Goal: Obtain resource: Download file/media

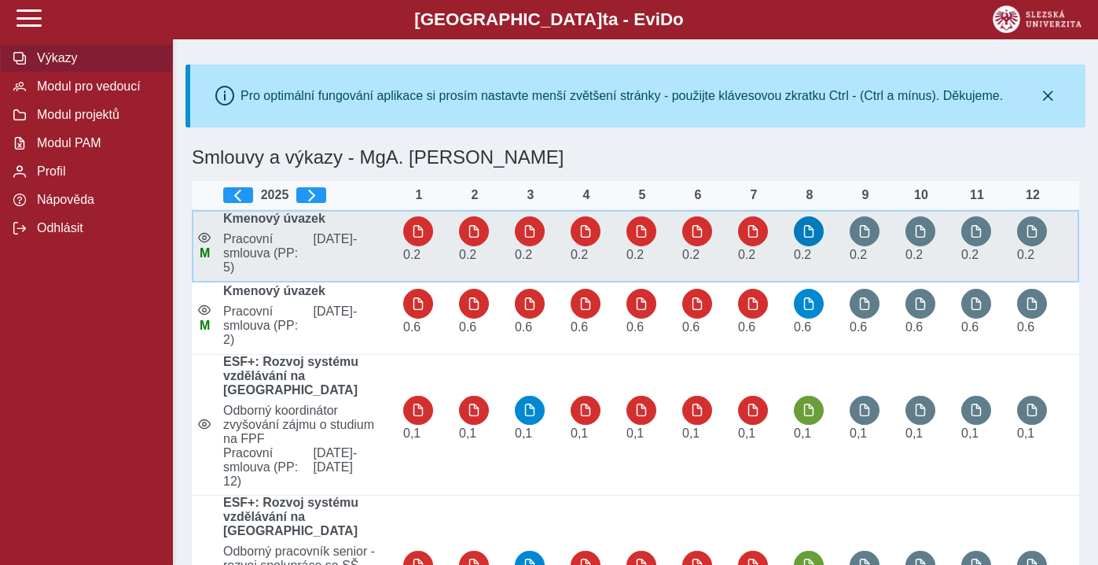
click at [809, 232] on span "button" at bounding box center [809, 231] width 13 height 13
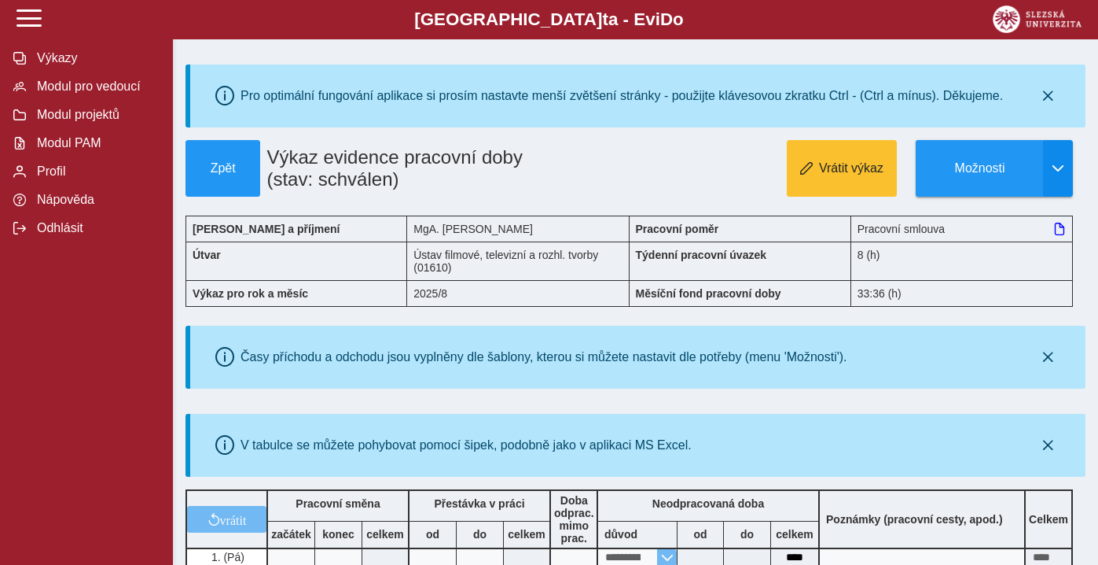
click at [1058, 166] on span "button" at bounding box center [1058, 168] width 13 height 13
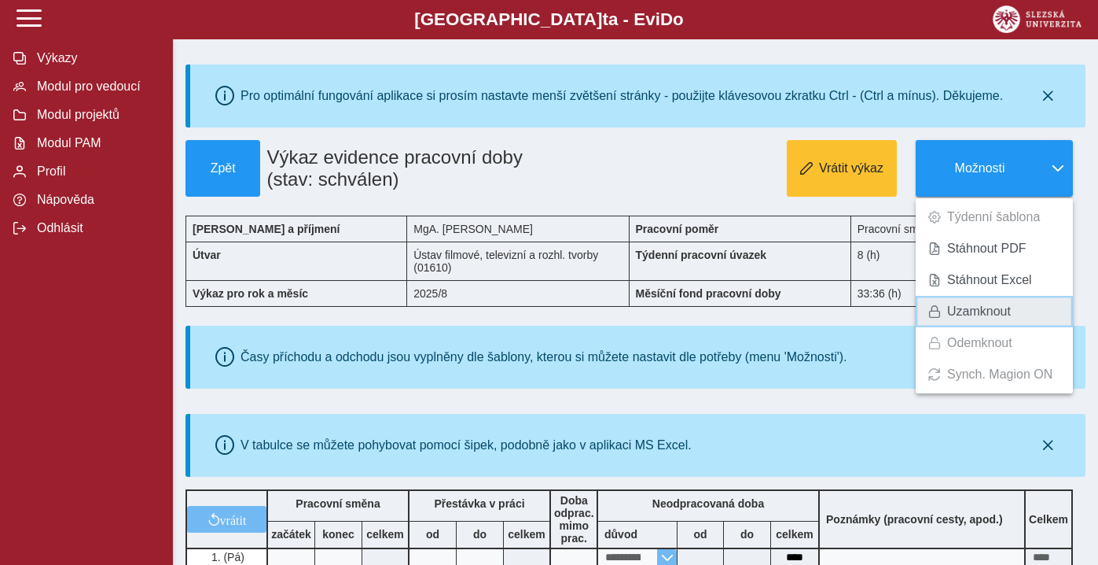
click at [984, 313] on span "Uzamknout" at bounding box center [979, 311] width 64 height 13
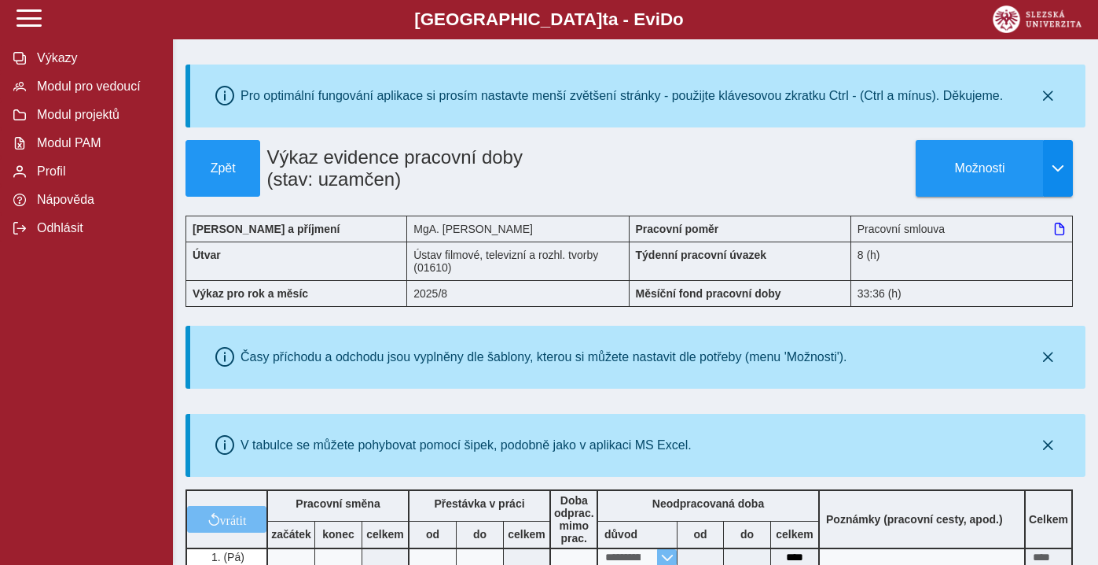
click at [1061, 186] on button "button" at bounding box center [1058, 168] width 30 height 57
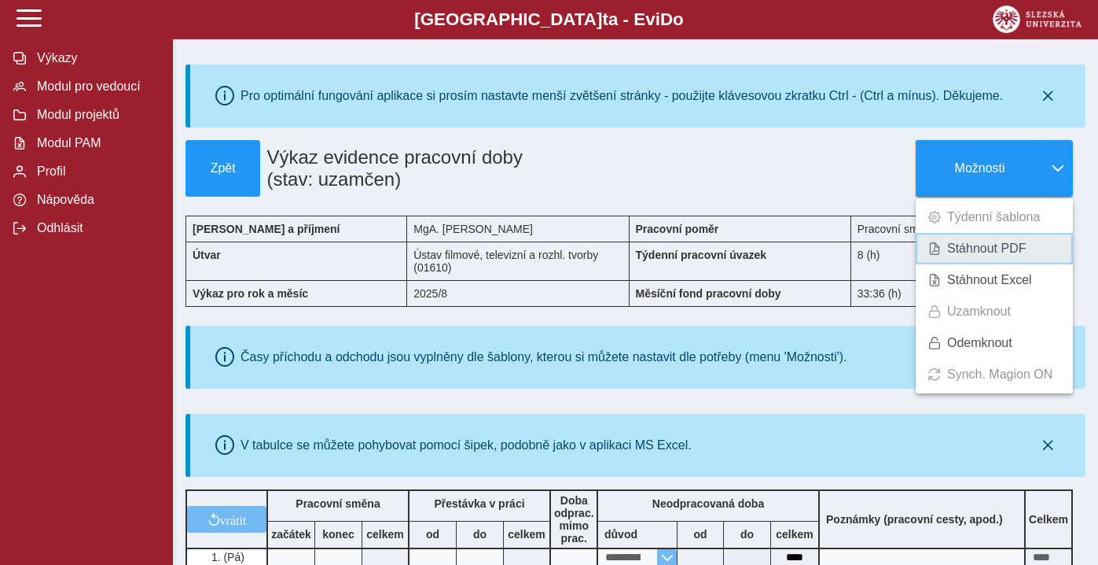
click at [1010, 249] on span "Stáhnout PDF" at bounding box center [986, 248] width 79 height 13
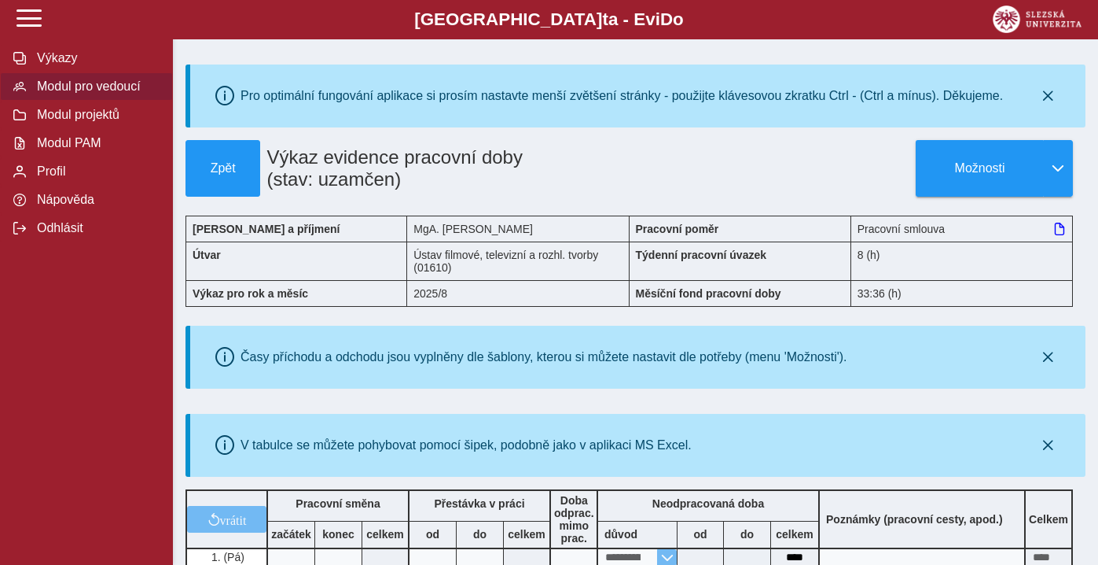
click at [63, 90] on span "Modul pro vedoucí" at bounding box center [95, 86] width 127 height 14
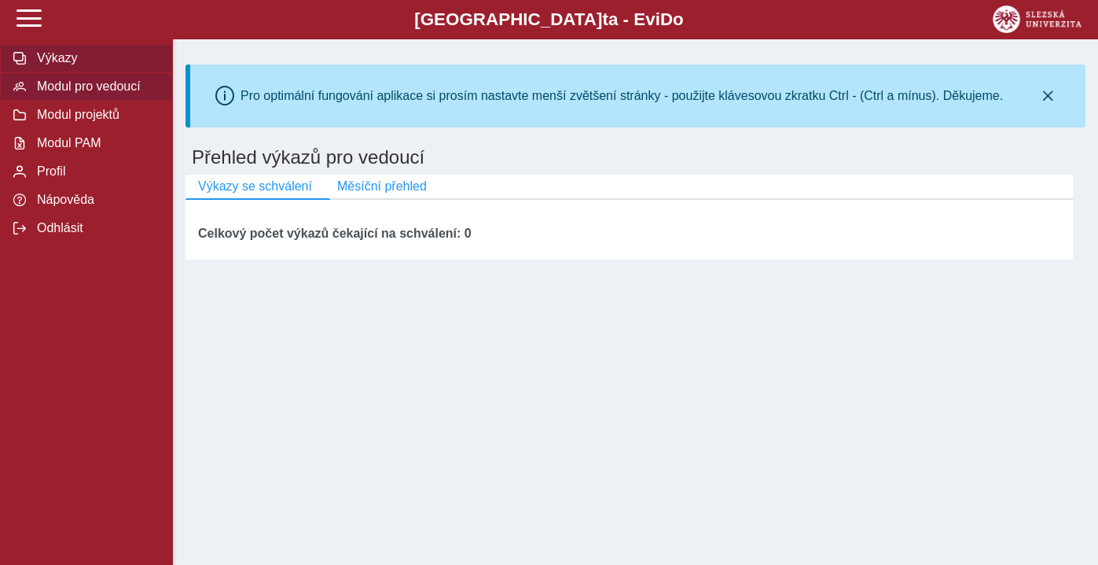
click at [54, 54] on span "Výkazy" at bounding box center [95, 58] width 127 height 14
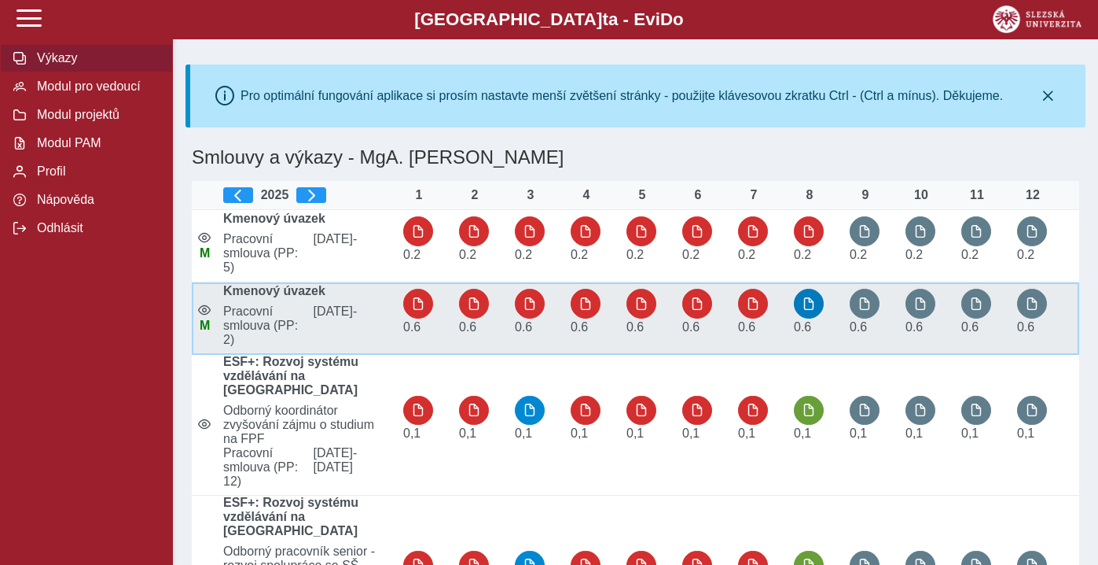
click at [811, 306] on span "button" at bounding box center [809, 303] width 13 height 13
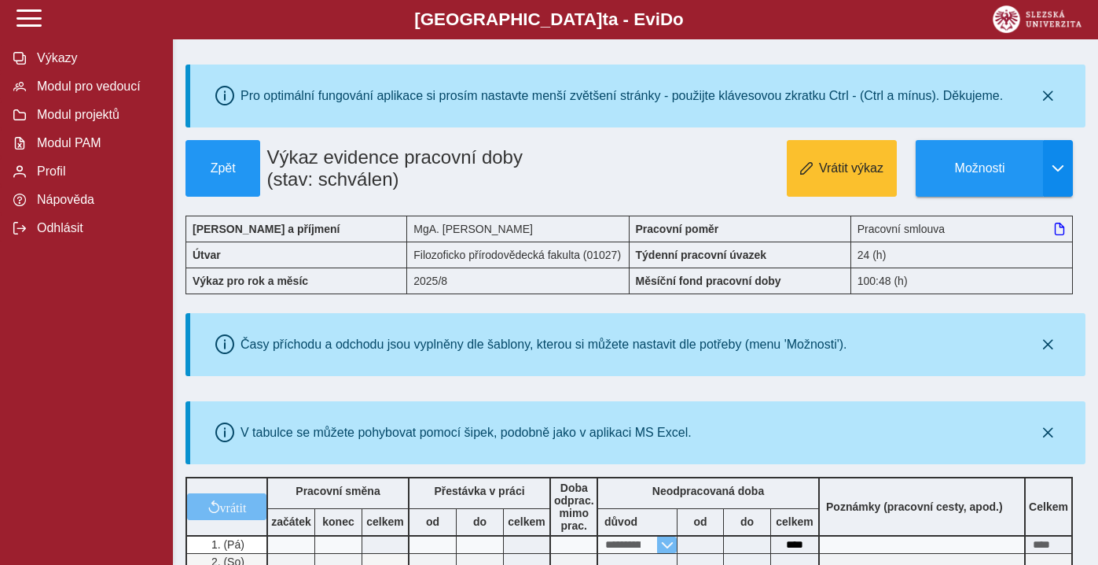
click at [1063, 173] on span "button" at bounding box center [1058, 168] width 13 height 13
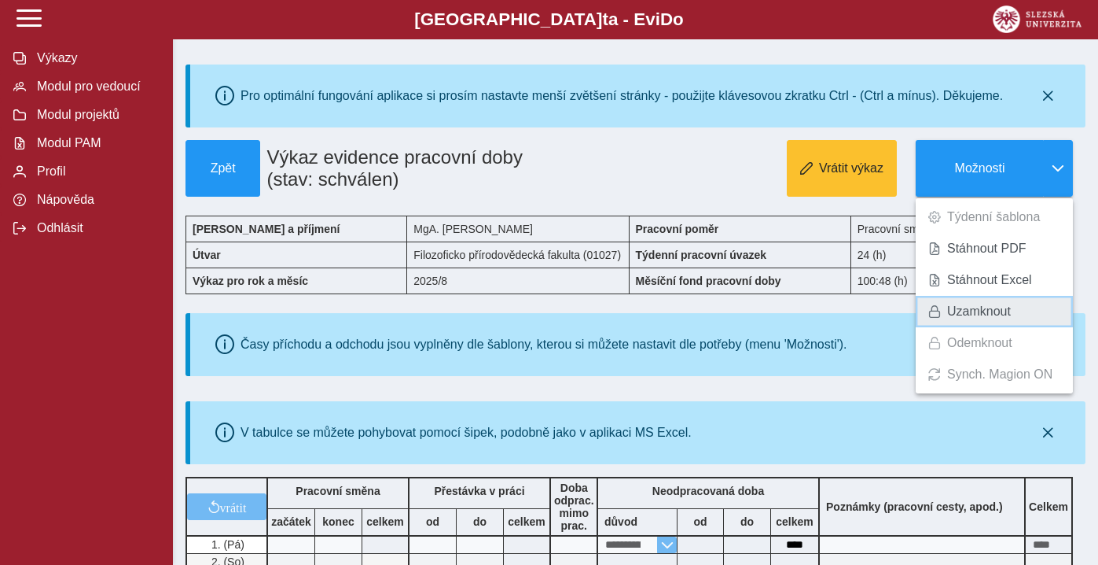
click at [1000, 307] on span "Uzamknout" at bounding box center [979, 311] width 64 height 13
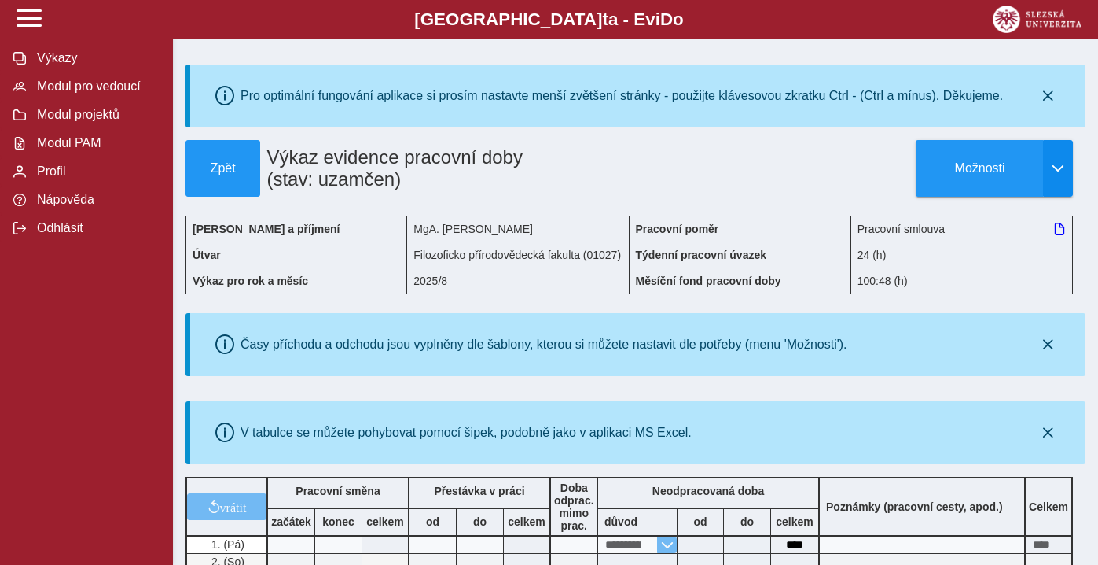
click at [1064, 168] on span "button" at bounding box center [1058, 168] width 13 height 13
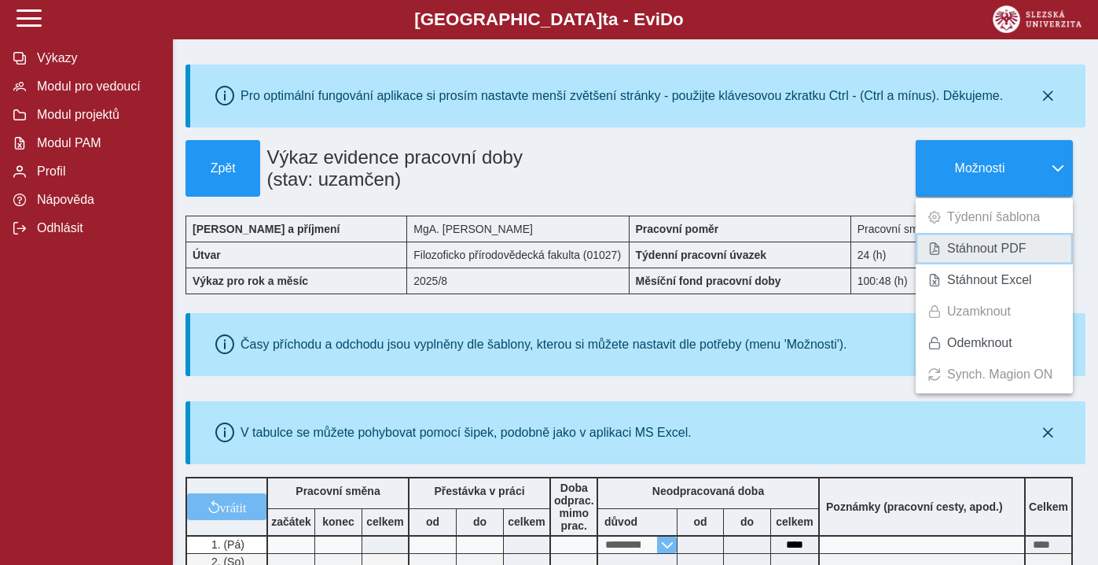
click at [1010, 242] on span "Stáhnout PDF" at bounding box center [986, 248] width 79 height 13
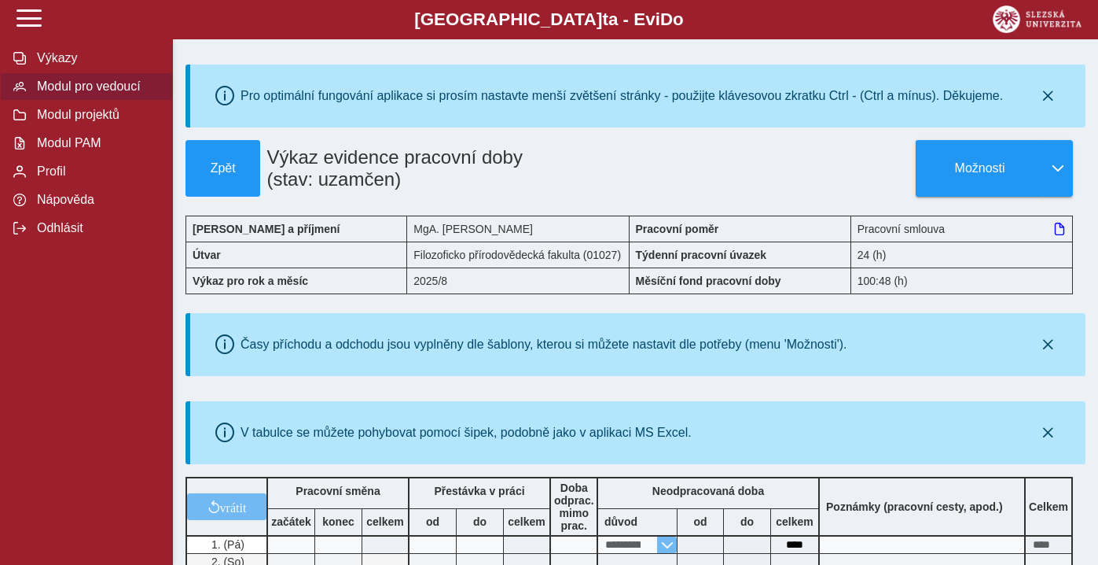
click at [66, 89] on span "Modul pro vedoucí" at bounding box center [95, 86] width 127 height 14
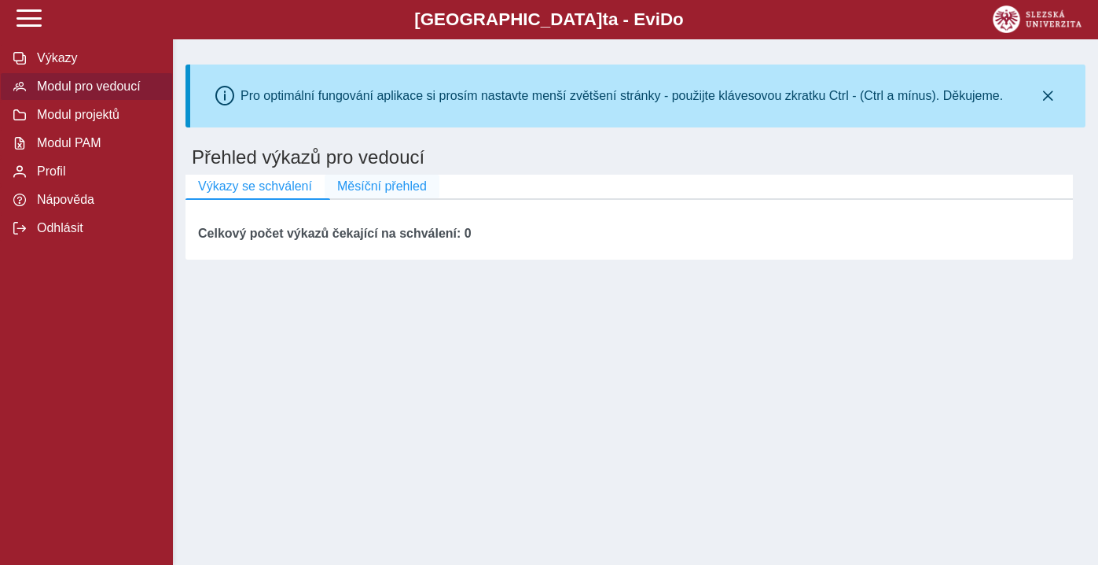
click at [372, 191] on span "Měsíční přehled" at bounding box center [382, 186] width 90 height 14
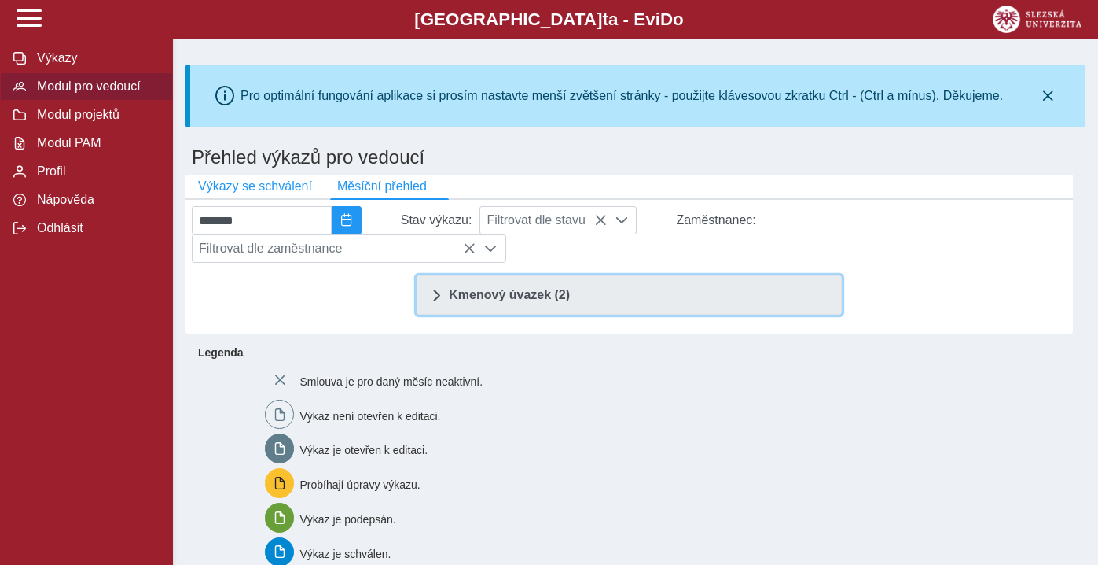
click at [452, 303] on link "Kmenový úvazek (2)" at bounding box center [629, 294] width 425 height 39
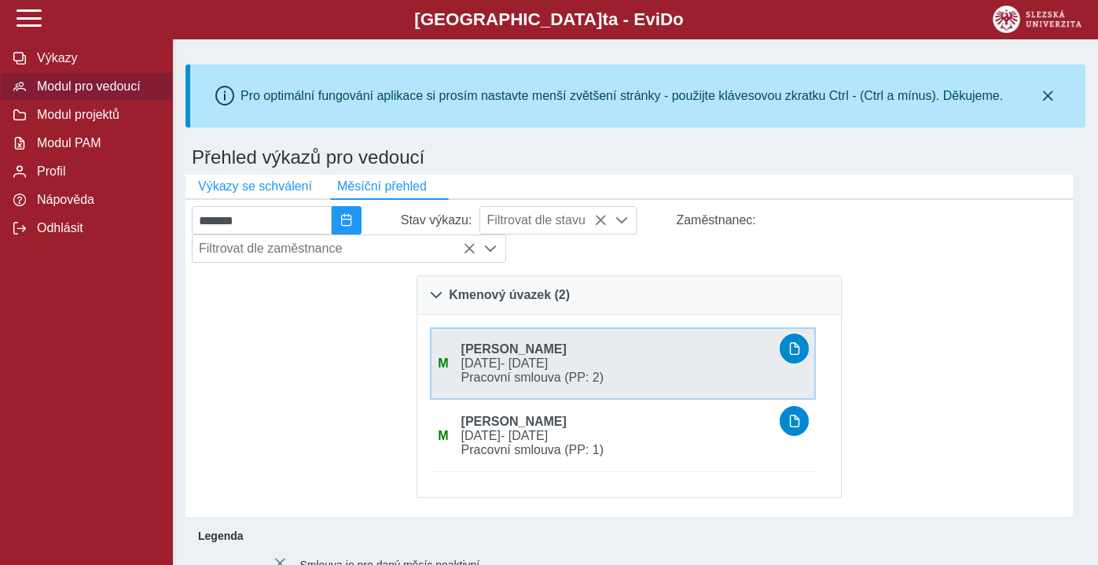
click at [524, 362] on span "[DATE] - [DATE]" at bounding box center [614, 363] width 318 height 14
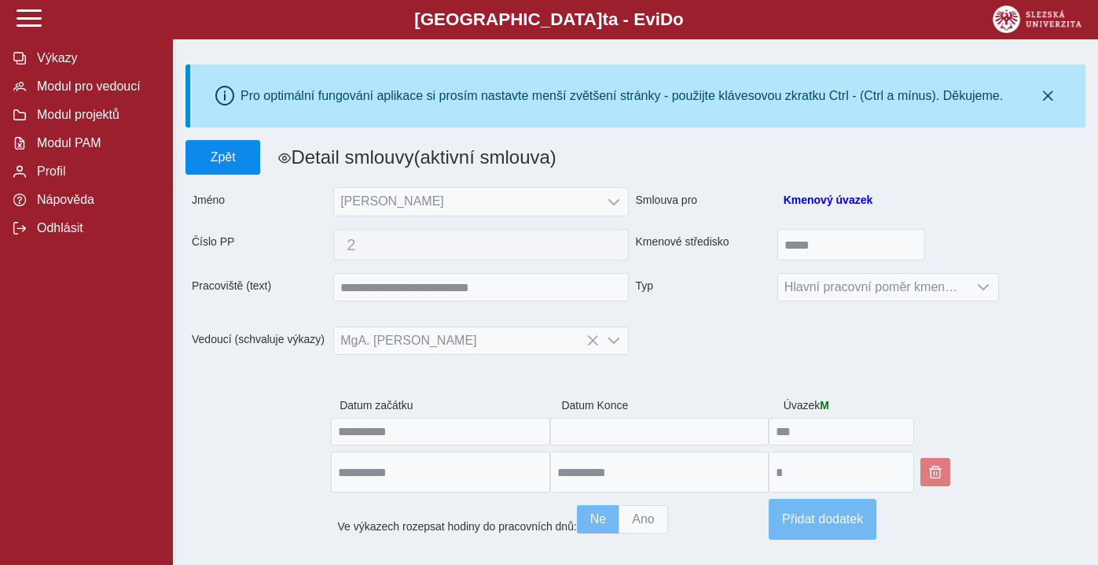
click at [241, 166] on button "Zpět" at bounding box center [223, 157] width 75 height 35
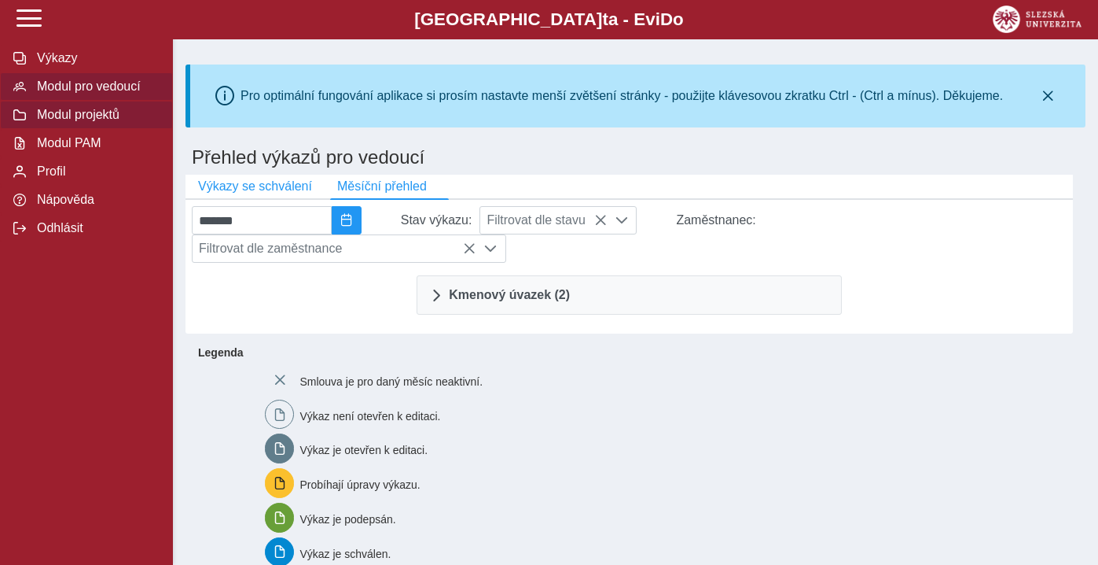
click at [56, 119] on span "Modul projektů" at bounding box center [95, 115] width 127 height 14
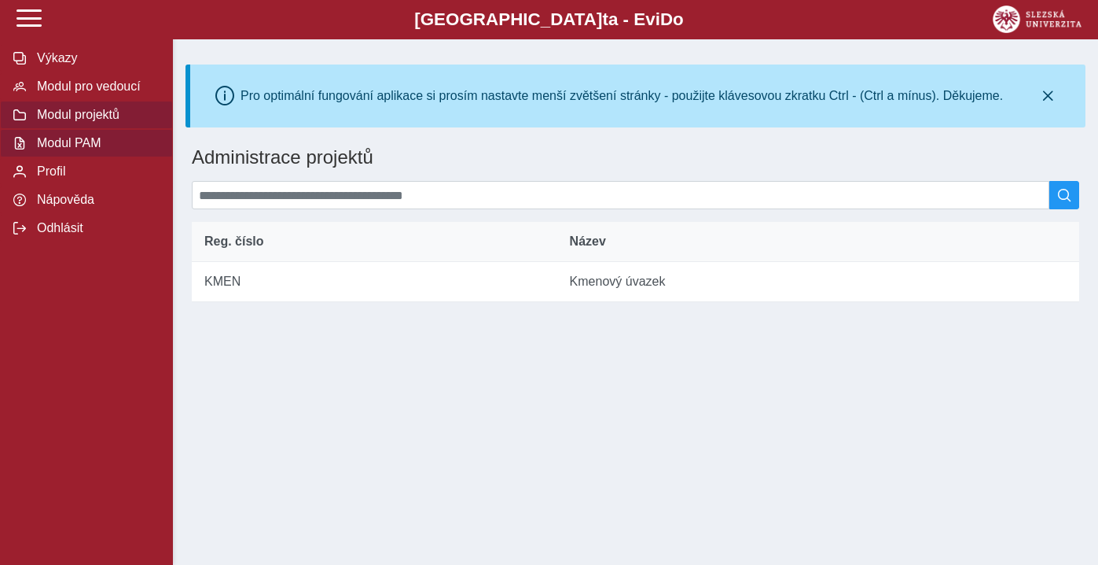
click at [60, 140] on span "Modul PAM" at bounding box center [95, 143] width 127 height 14
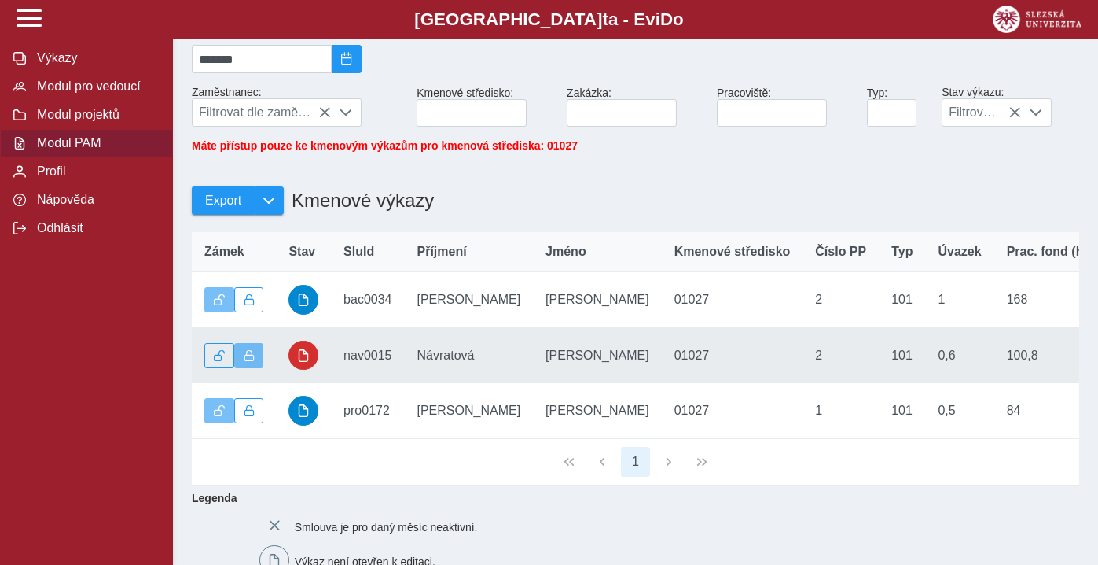
scroll to position [233, 0]
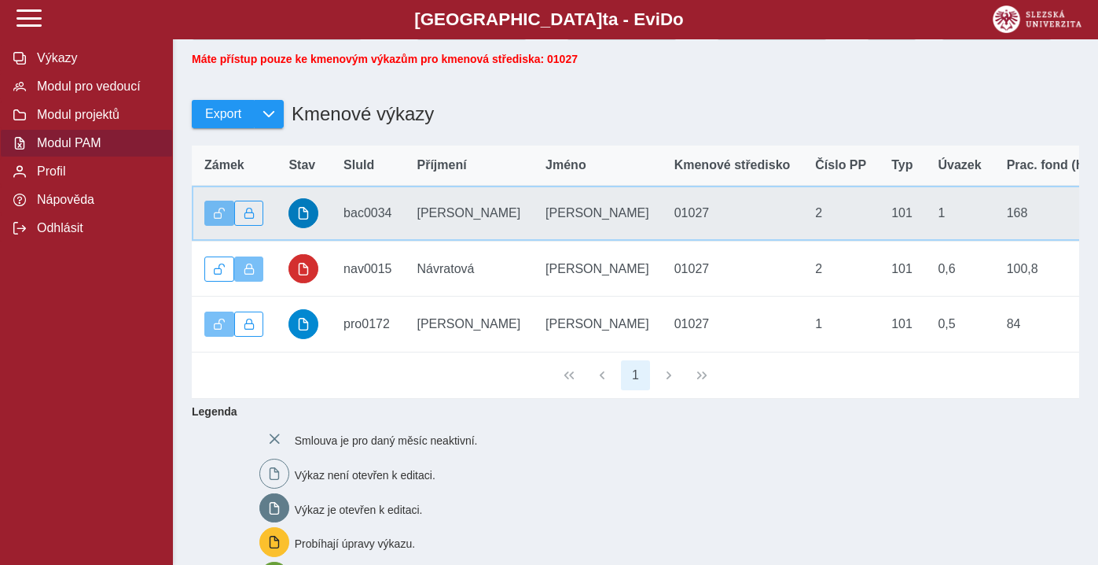
click at [303, 212] on span "button" at bounding box center [303, 213] width 13 height 13
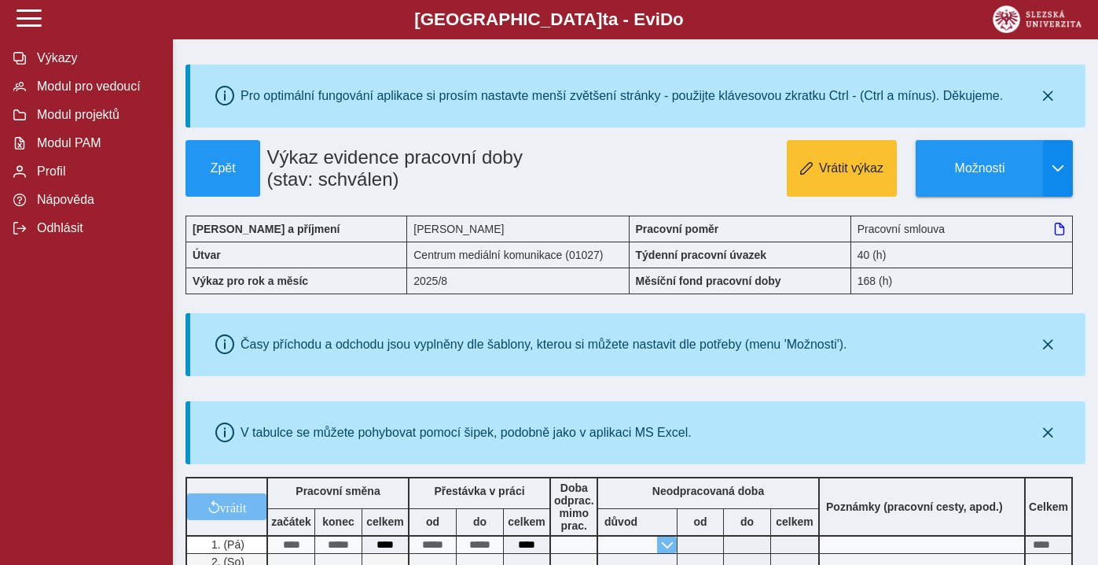
click at [1055, 173] on span "button" at bounding box center [1058, 168] width 13 height 13
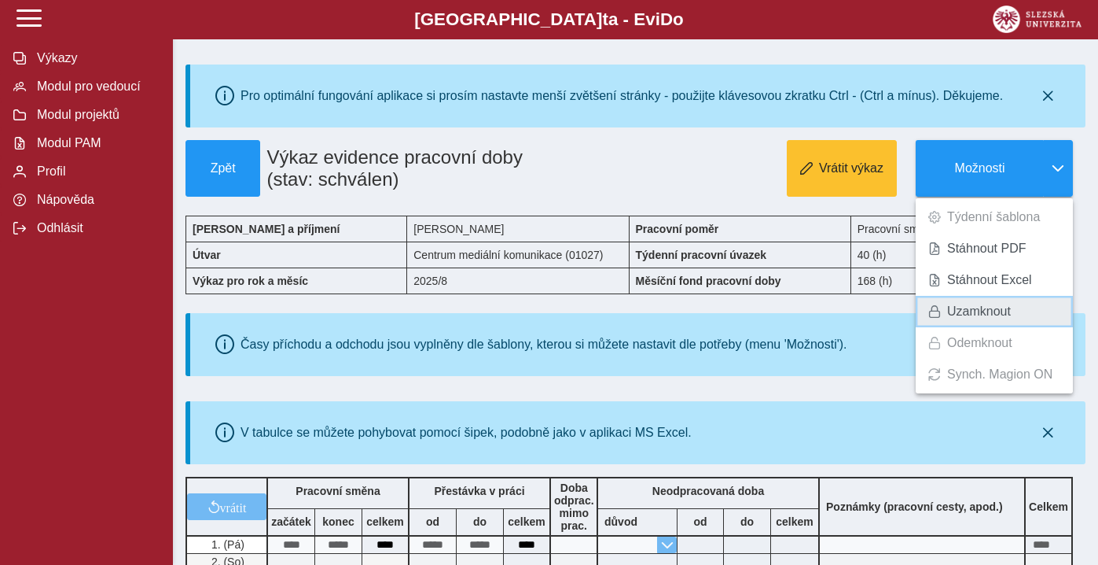
click at [979, 310] on span "Uzamknout" at bounding box center [979, 311] width 64 height 13
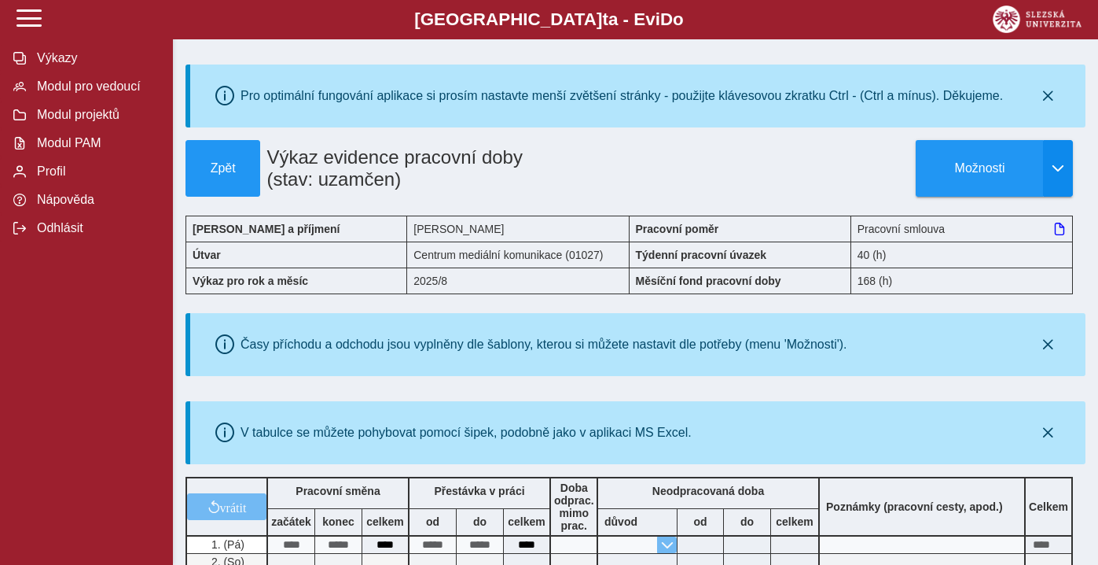
click at [1061, 175] on button "button" at bounding box center [1058, 168] width 30 height 57
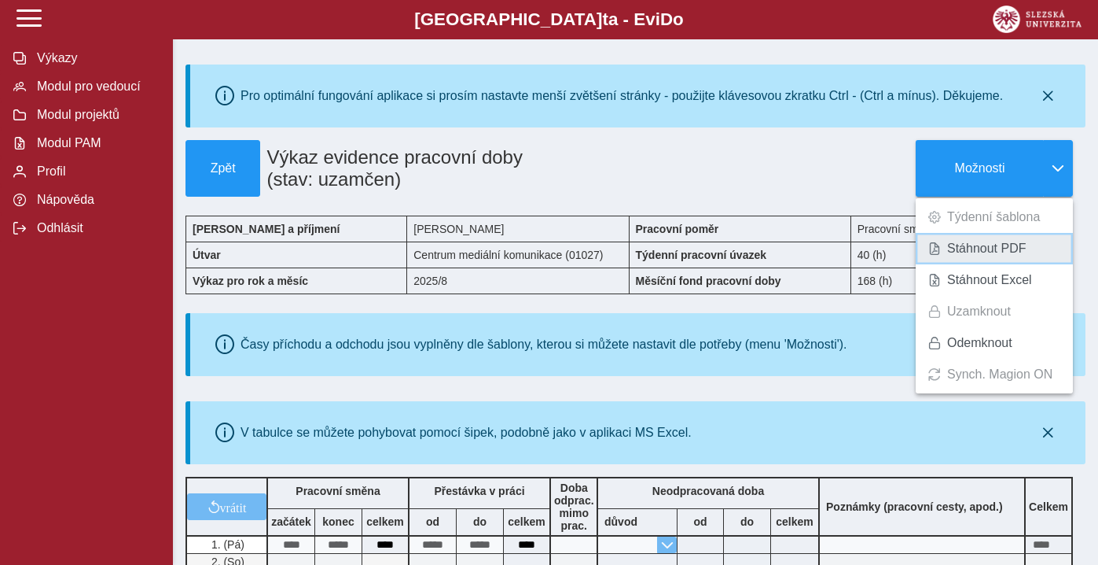
click at [975, 243] on span "Stáhnout PDF" at bounding box center [986, 248] width 79 height 13
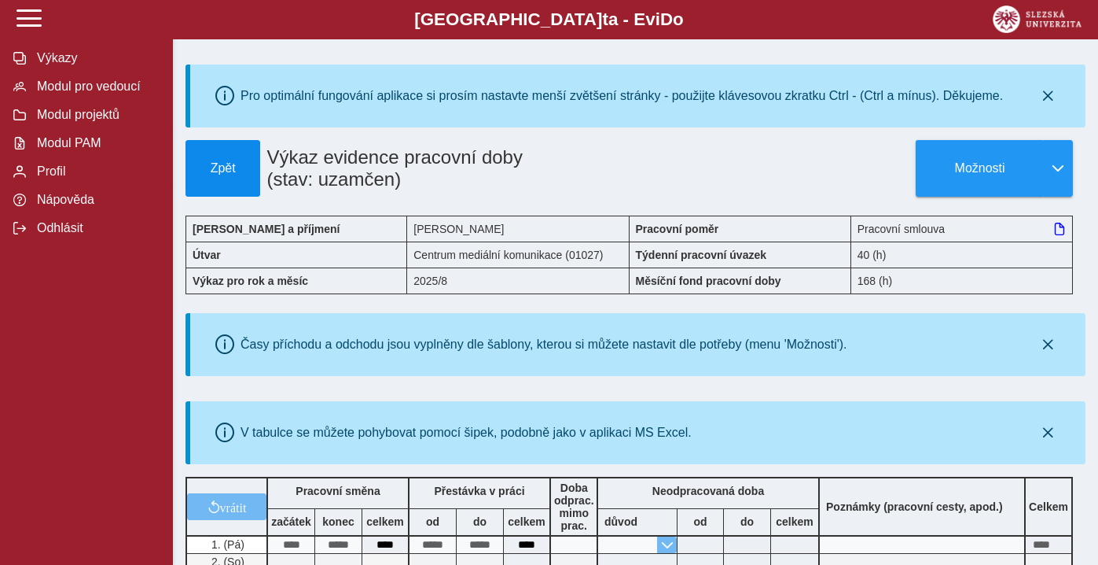
click at [211, 174] on span "Zpět" at bounding box center [223, 168] width 61 height 14
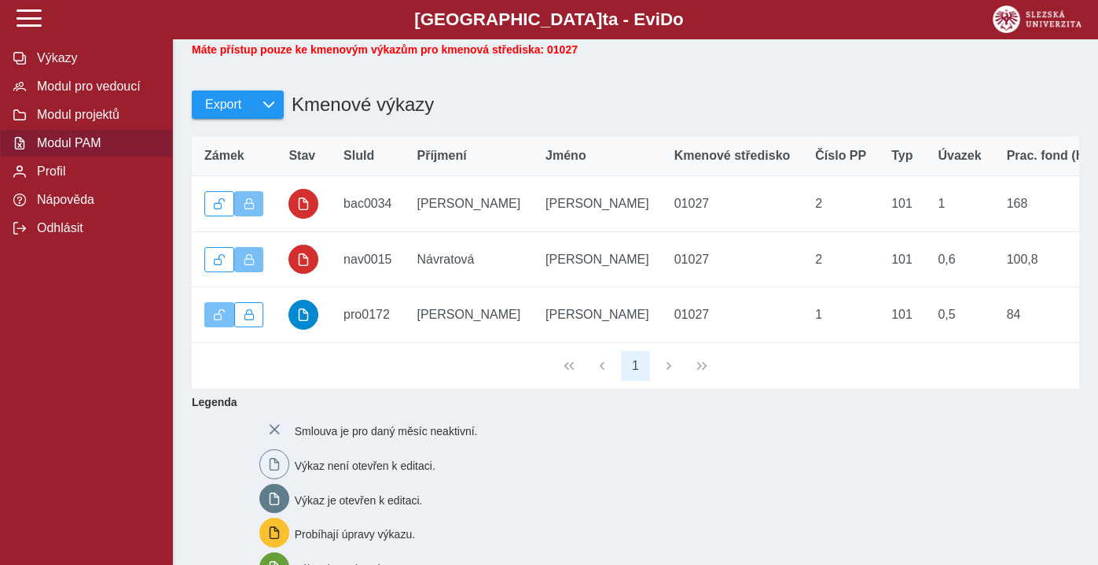
scroll to position [244, 0]
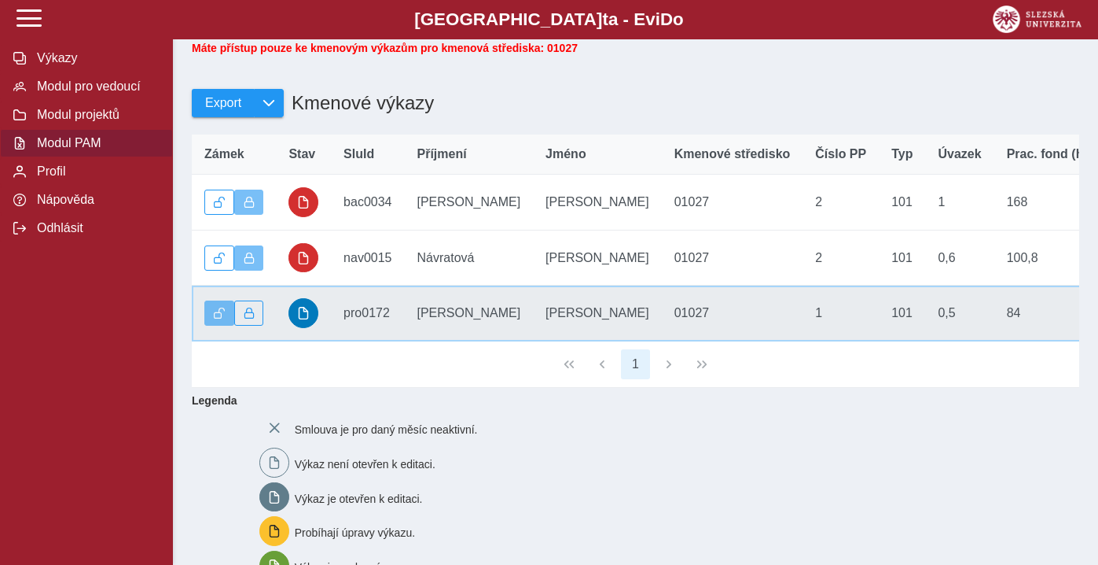
click at [298, 311] on span "button" at bounding box center [303, 313] width 13 height 13
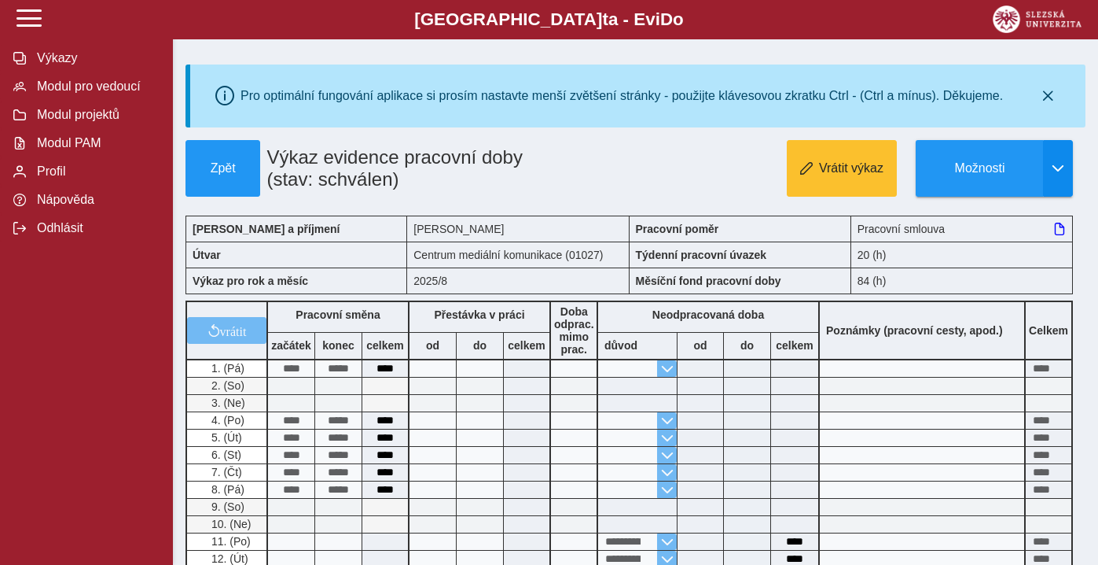
click at [1061, 171] on span "button" at bounding box center [1058, 168] width 13 height 13
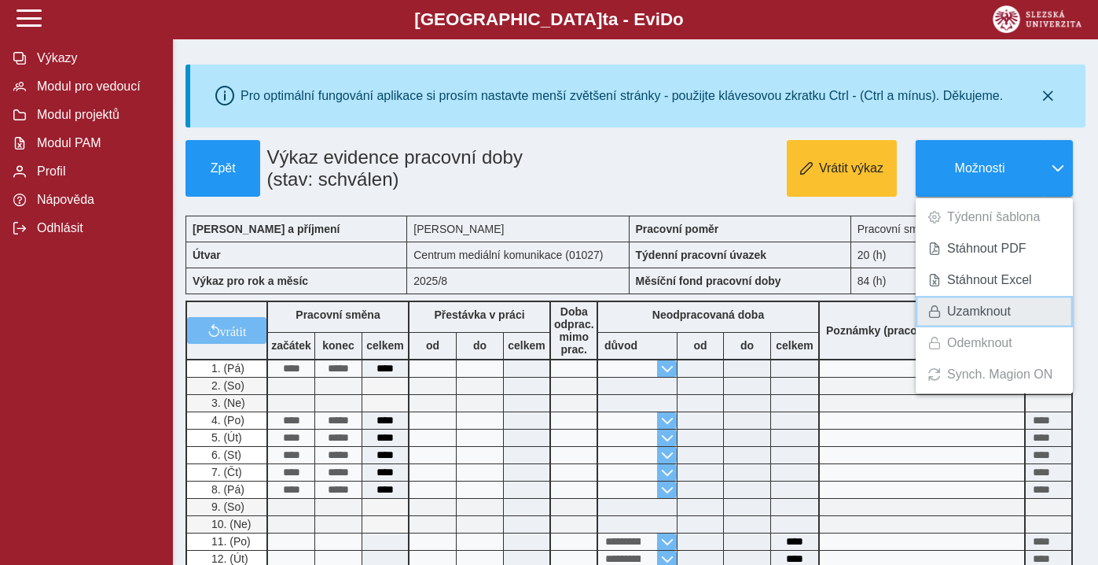
click at [995, 303] on link "Uzamknout" at bounding box center [994, 311] width 157 height 31
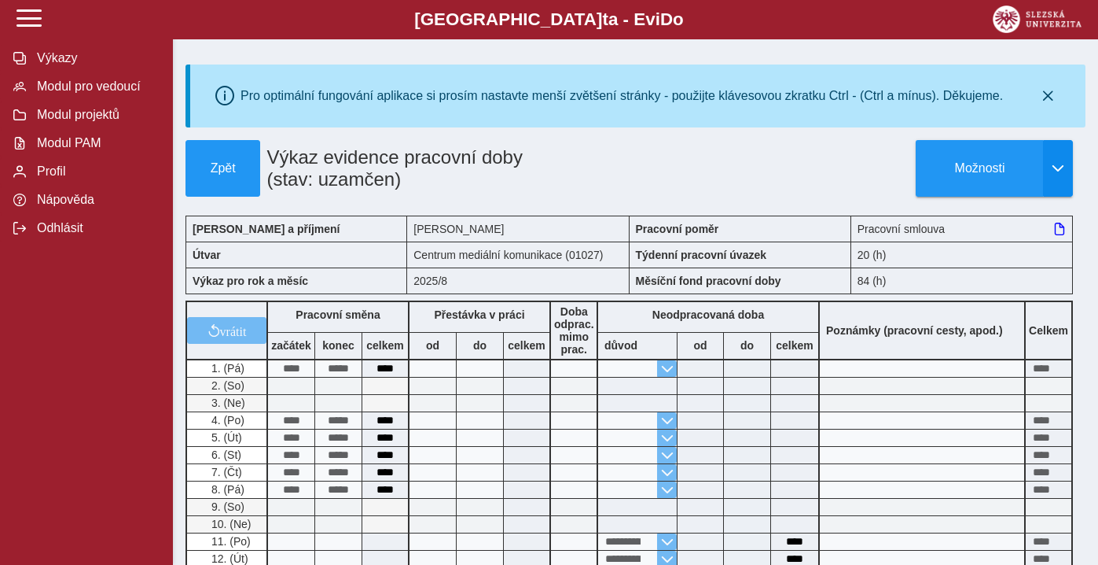
click at [1061, 178] on button "button" at bounding box center [1058, 168] width 30 height 57
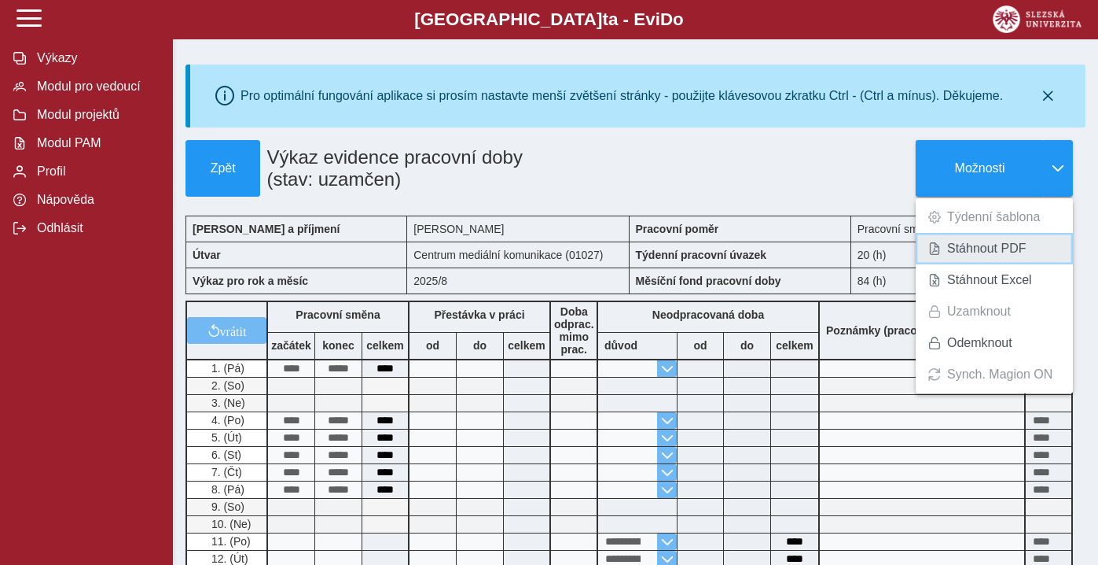
click at [1000, 245] on span "Stáhnout PDF" at bounding box center [986, 248] width 79 height 13
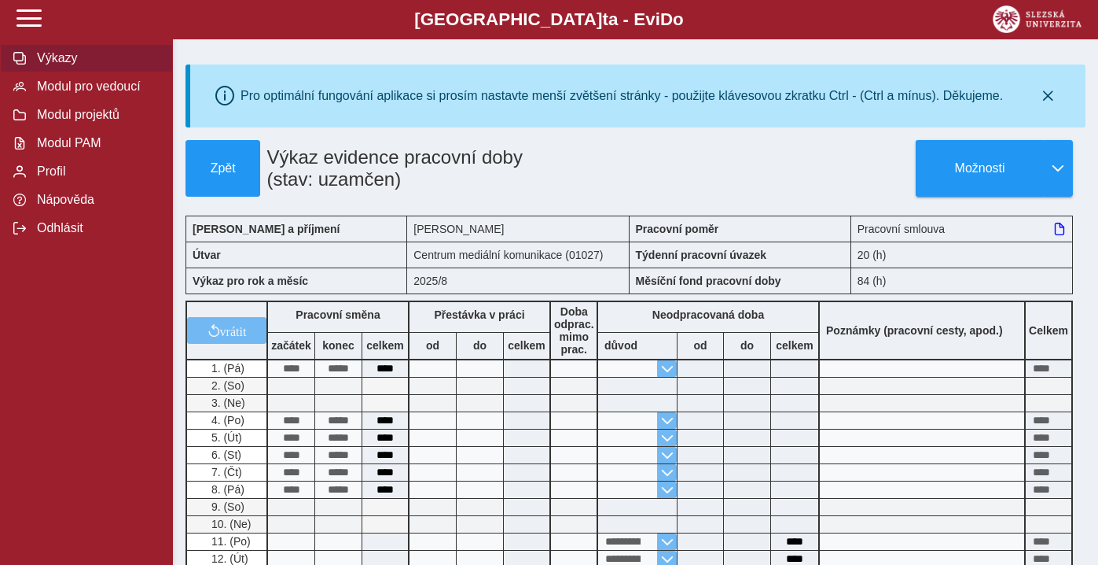
click at [72, 49] on button "Výkazy" at bounding box center [86, 58] width 173 height 28
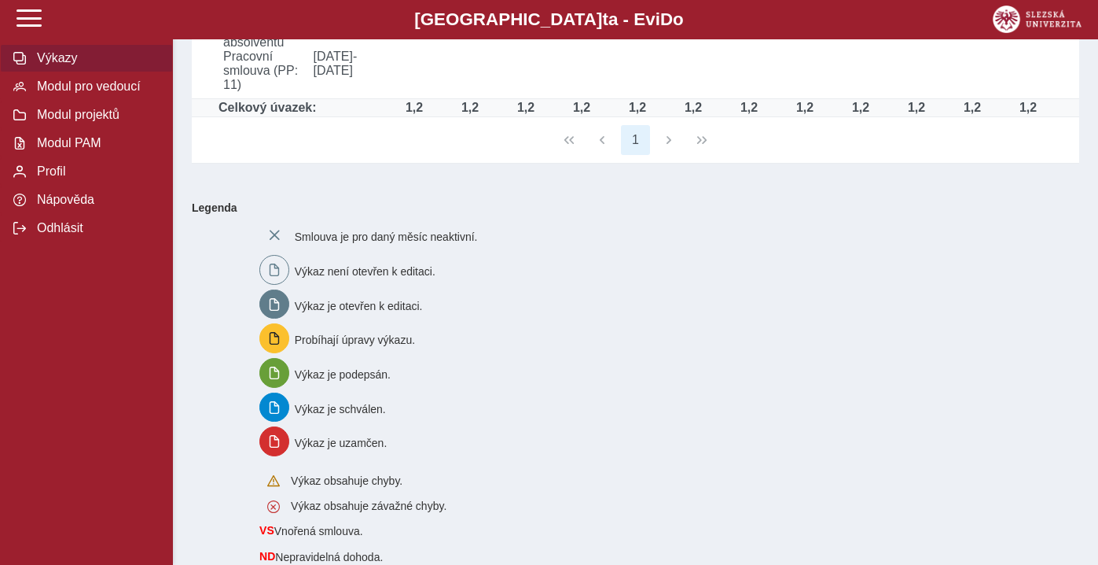
scroll to position [566, 0]
